Goal: Find specific page/section: Find specific page/section

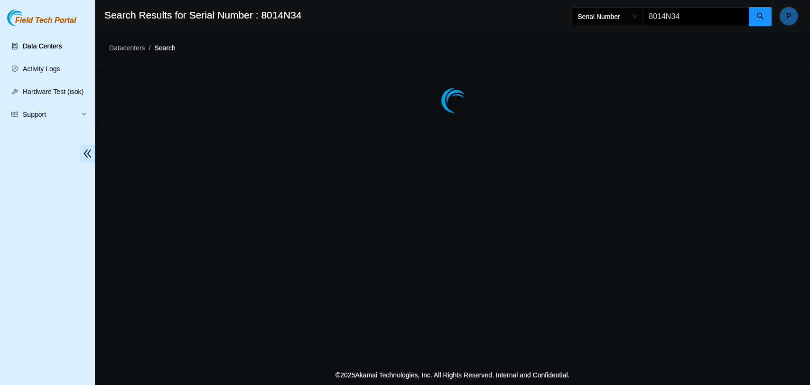
click at [50, 43] on link "Data Centers" at bounding box center [42, 46] width 39 height 8
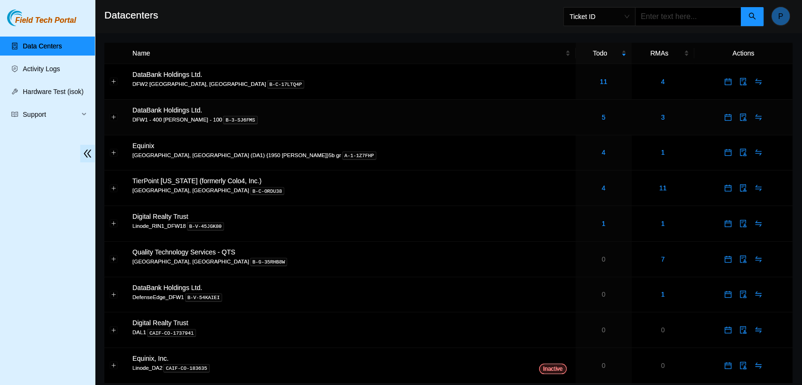
click at [575, 123] on td "5" at bounding box center [603, 118] width 56 height 36
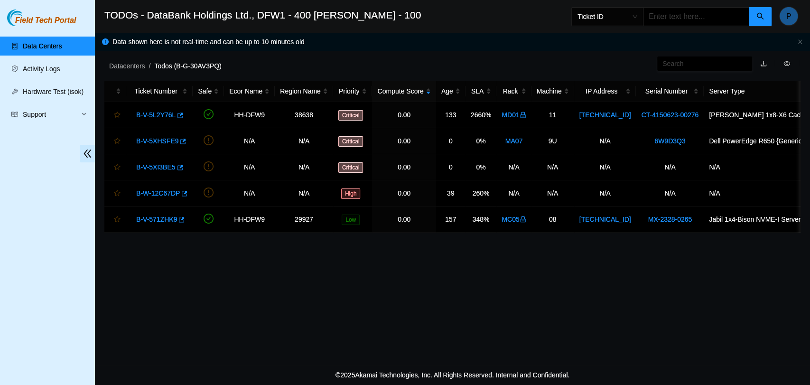
click at [675, 21] on input "text" at bounding box center [696, 16] width 106 height 19
type input "B-V-5XIHZZ3"
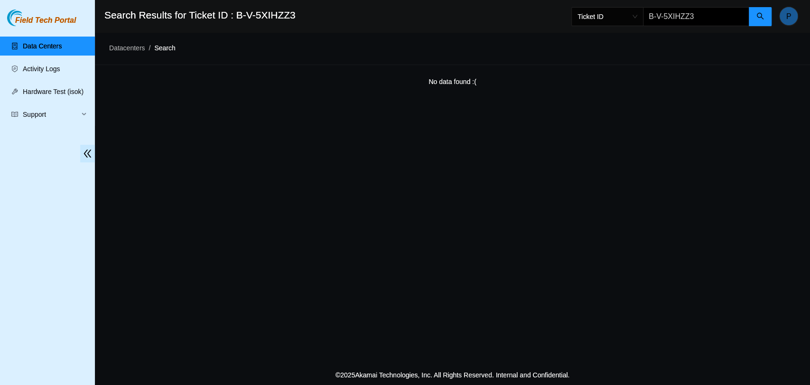
click at [62, 47] on link "Data Centers" at bounding box center [42, 46] width 39 height 8
